Goal: Find contact information: Find contact information

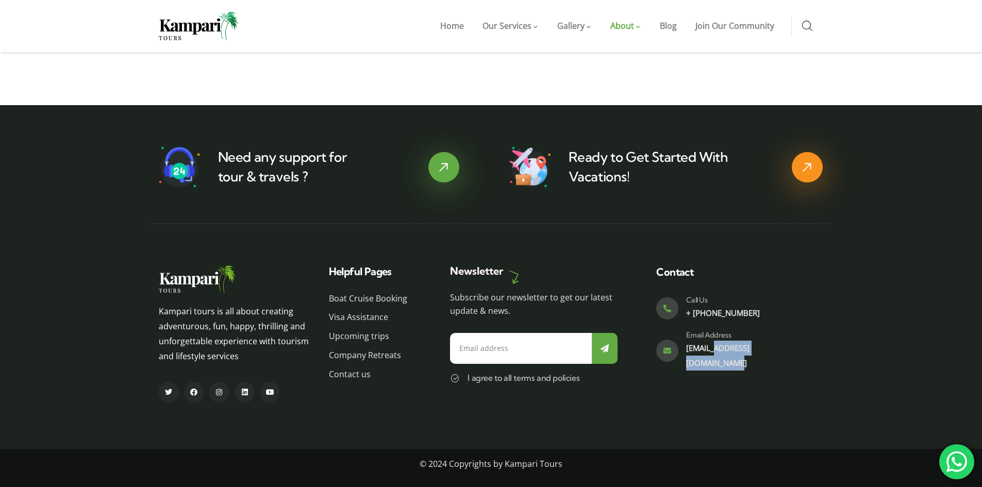
click at [684, 354] on div "Email Address [EMAIL_ADDRESS][DOMAIN_NAME]" at bounding box center [730, 351] width 149 height 40
click at [336, 379] on span "Contact us" at bounding box center [350, 374] width 42 height 15
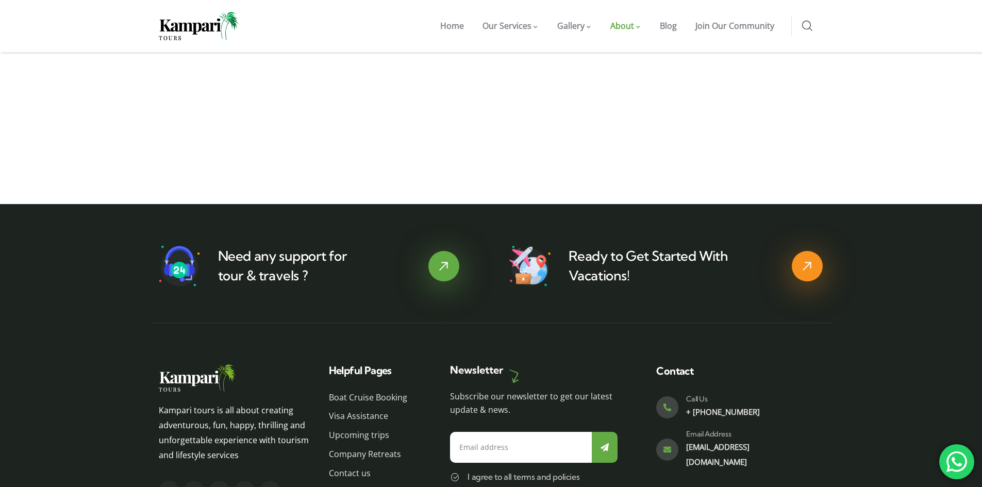
scroll to position [1087, 0]
